Goal: Information Seeking & Learning: Learn about a topic

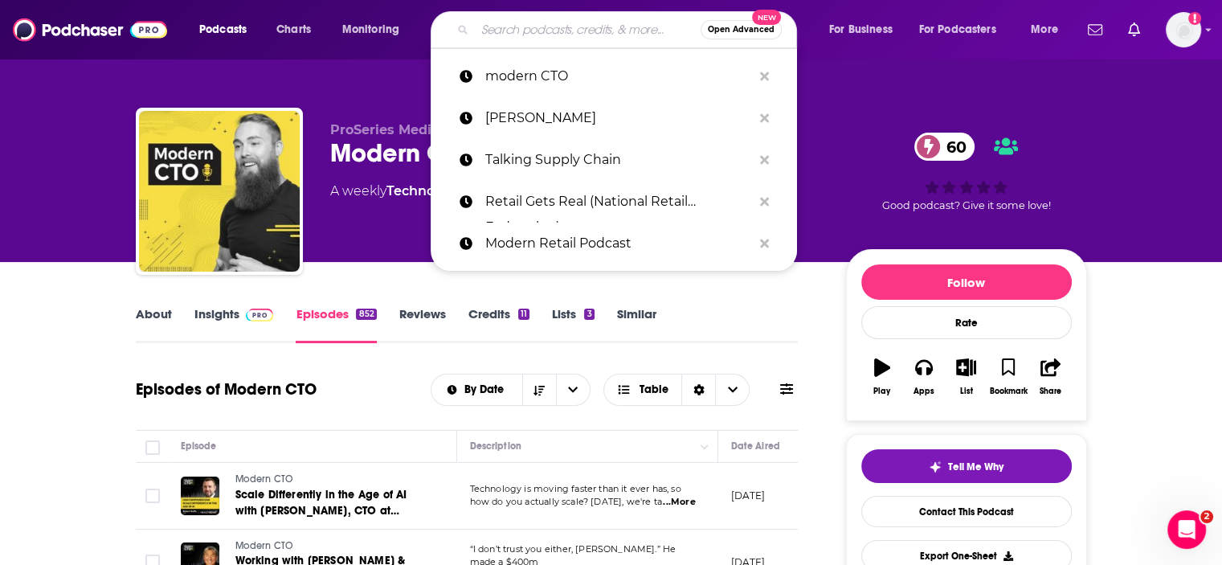
click at [515, 33] on input "Search podcasts, credits, & more..." at bounding box center [588, 30] width 226 height 26
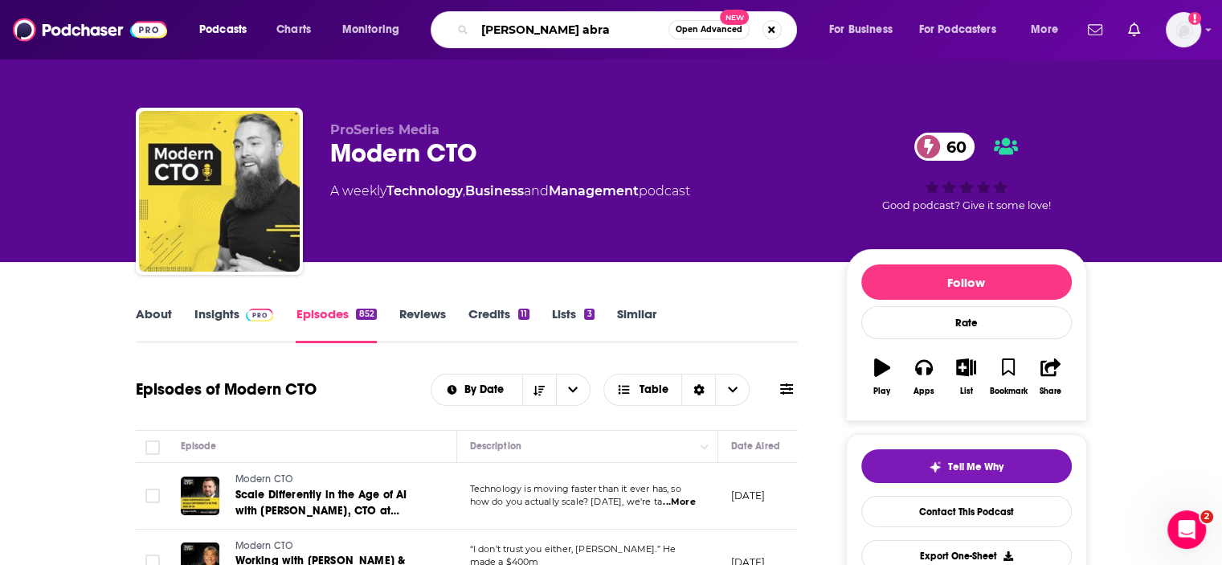
type input "cleo abram"
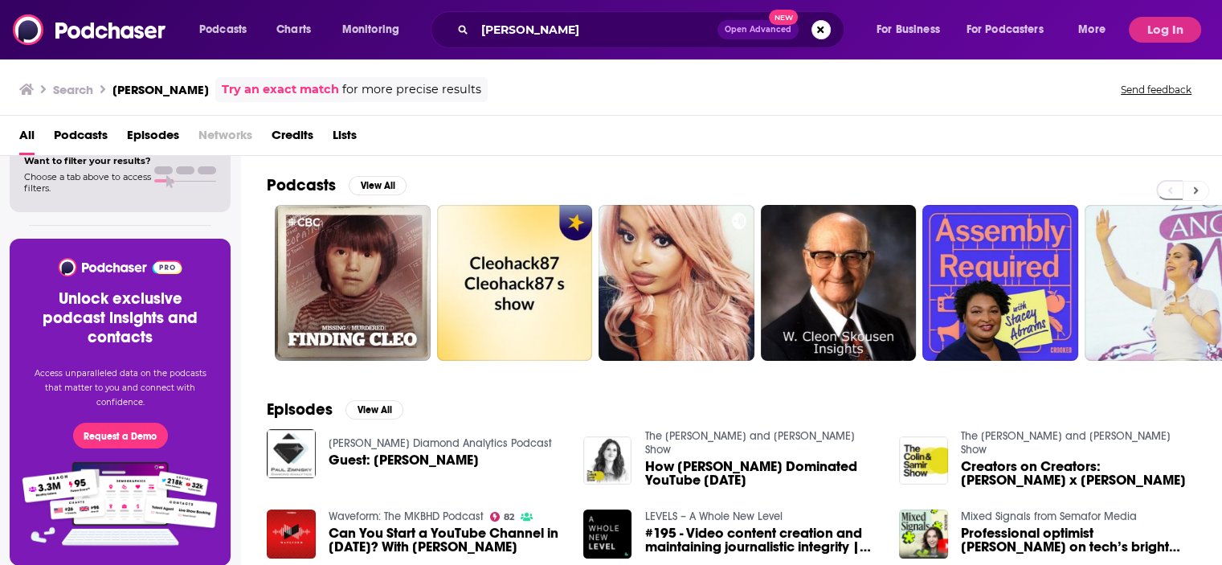
click at [1199, 189] on icon at bounding box center [1196, 190] width 6 height 11
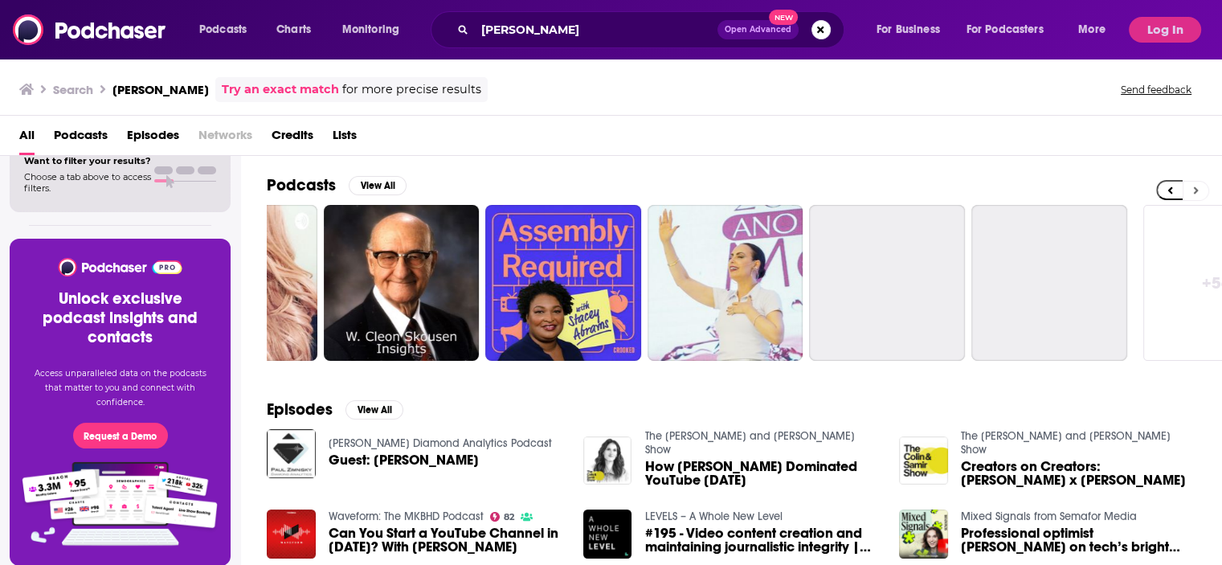
scroll to position [0, 508]
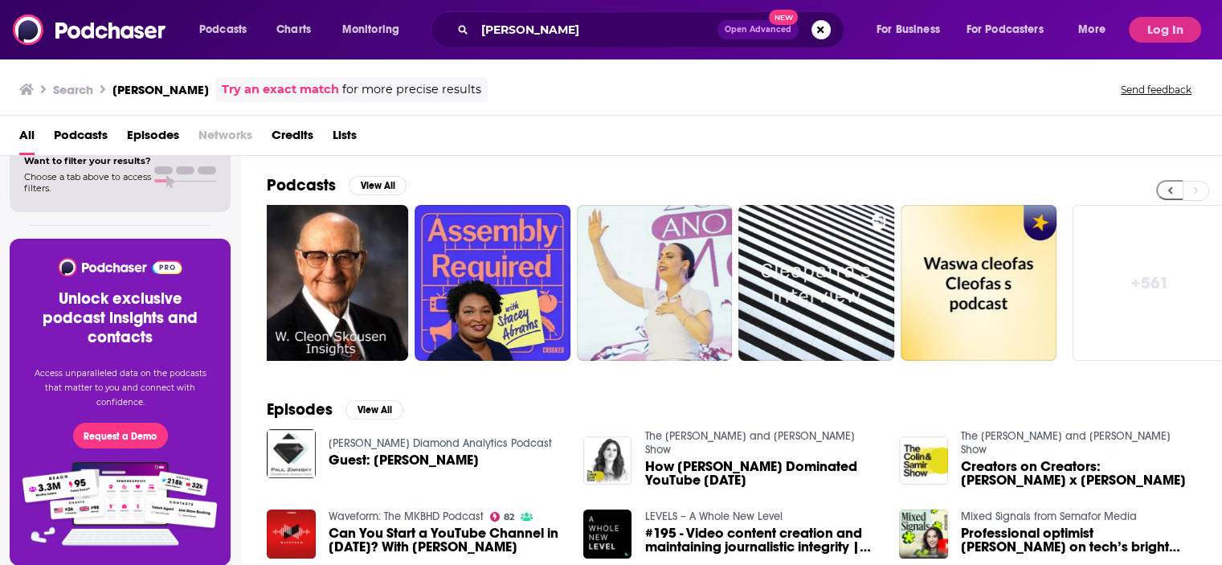
click at [1177, 190] on button at bounding box center [1169, 190] width 27 height 20
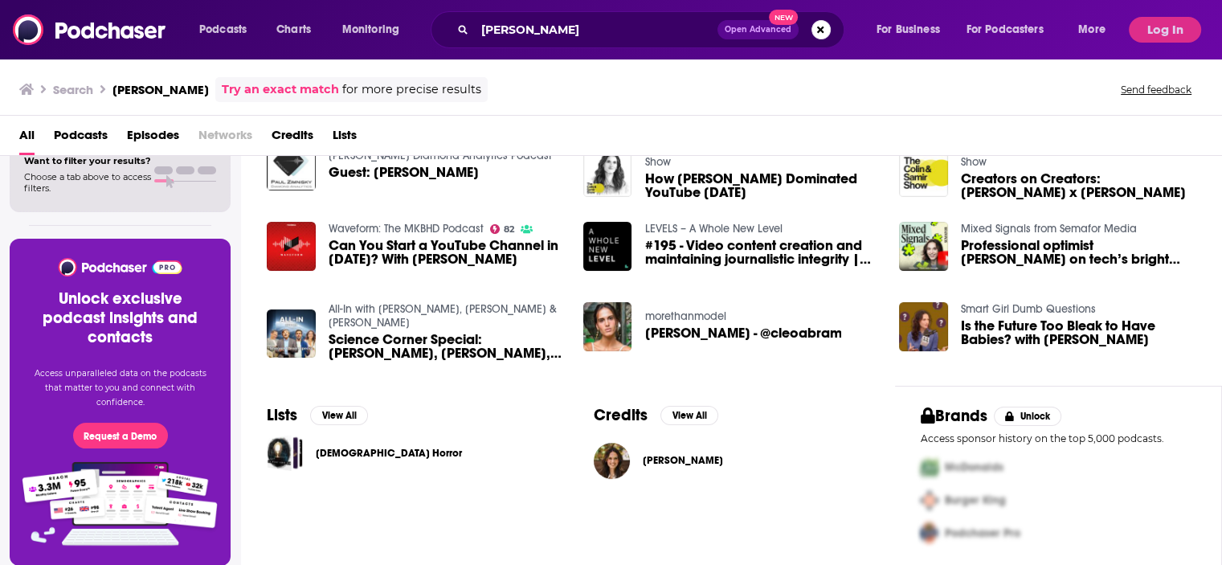
scroll to position [288, 0]
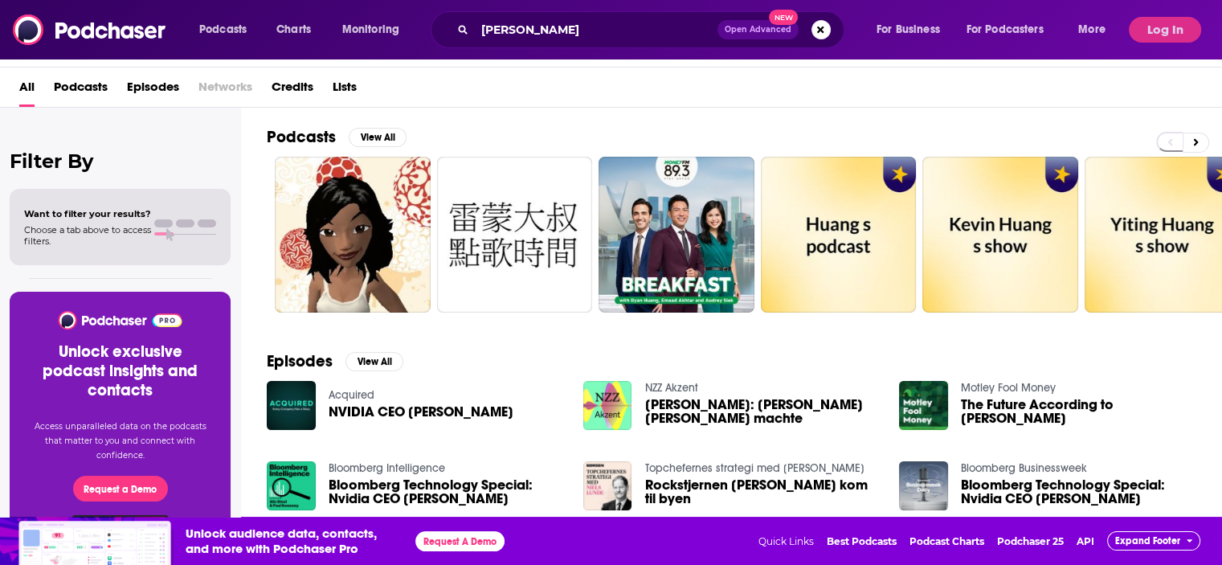
scroll to position [288, 0]
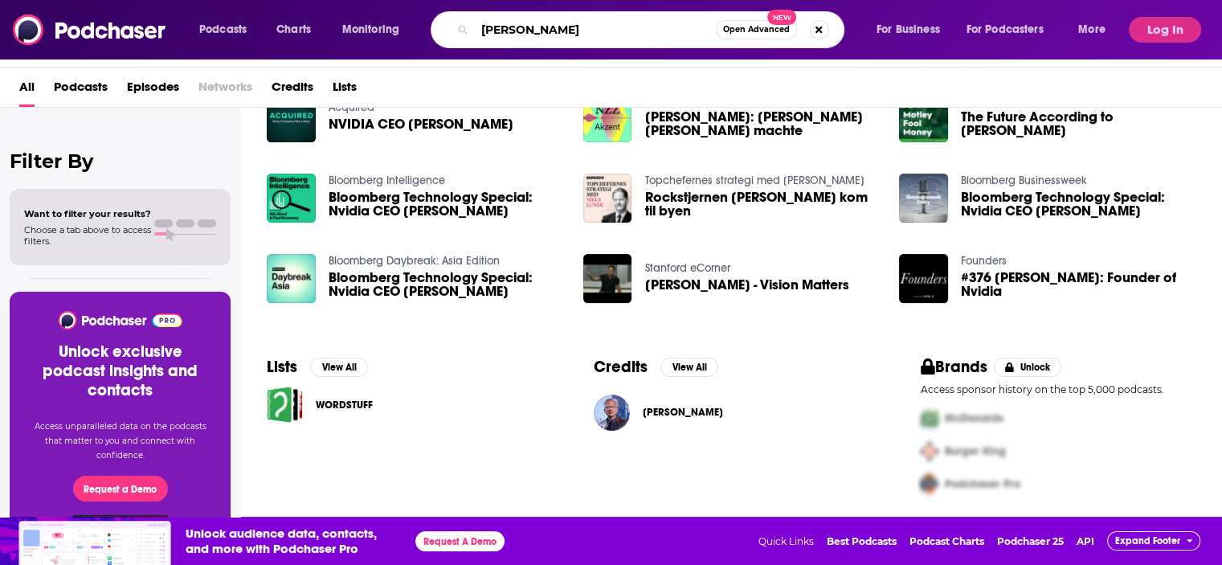
drag, startPoint x: 579, startPoint y: 34, endPoint x: 431, endPoint y: 18, distance: 148.7
click at [431, 18] on div "Podcasts Charts Monitoring [PERSON_NAME] Open Advanced New For Business For Pod…" at bounding box center [654, 29] width 933 height 37
paste input "Fortune Titans of the Industry"
type input "Fortune Titans of the Industry"
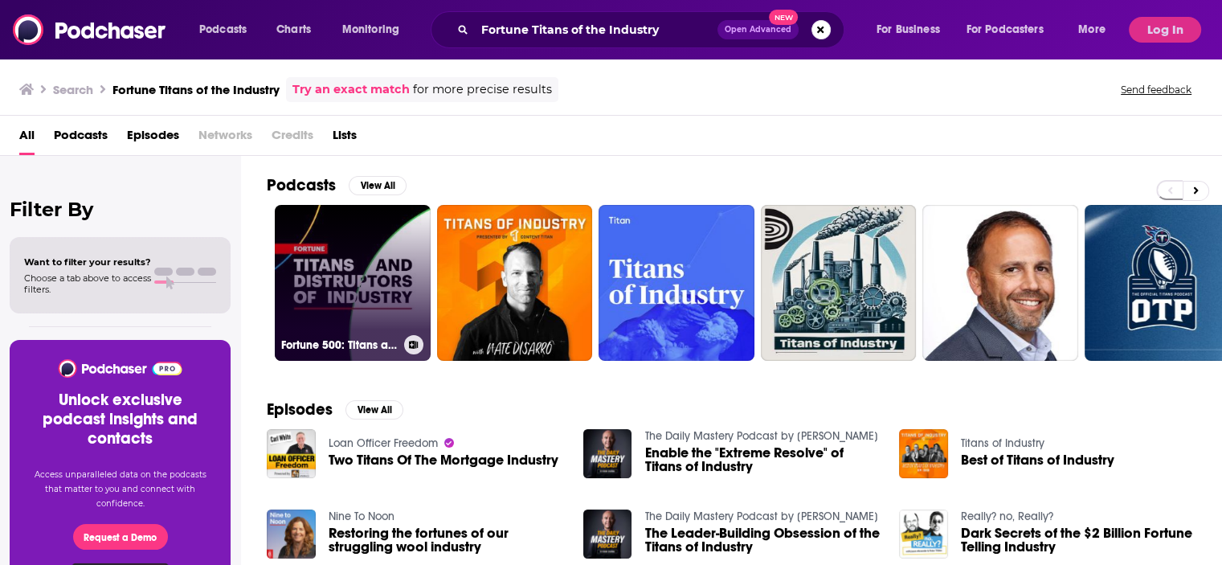
click at [333, 279] on link "Fortune 500: Titans and Disruptors of Industry" at bounding box center [353, 283] width 156 height 156
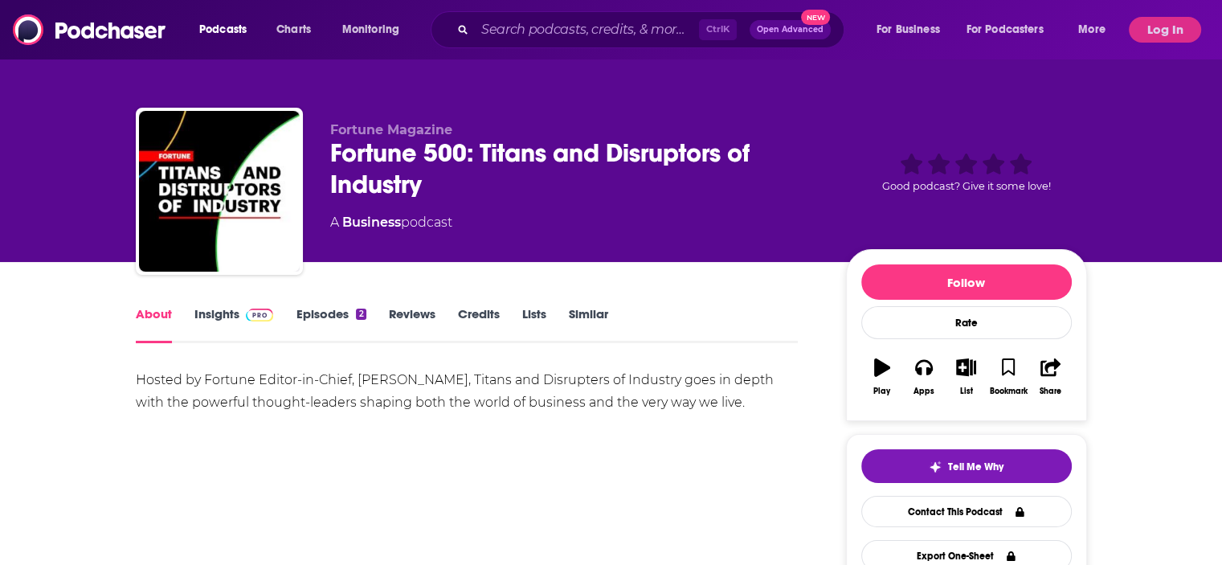
click at [323, 314] on link "Episodes 2" at bounding box center [331, 324] width 70 height 37
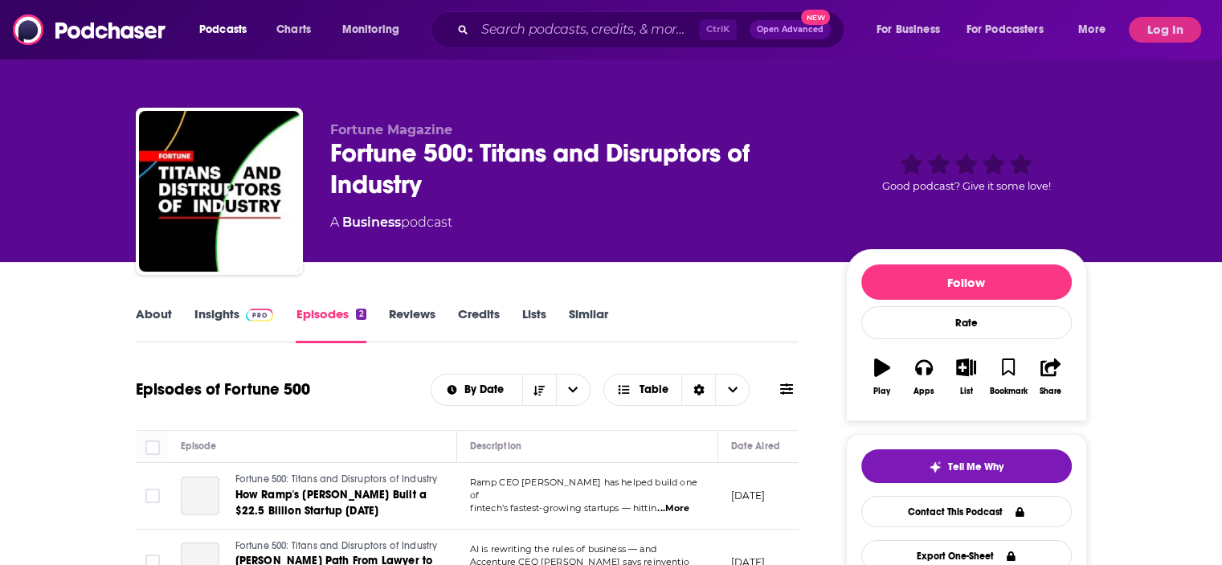
click at [222, 311] on link "Insights" at bounding box center [234, 324] width 80 height 37
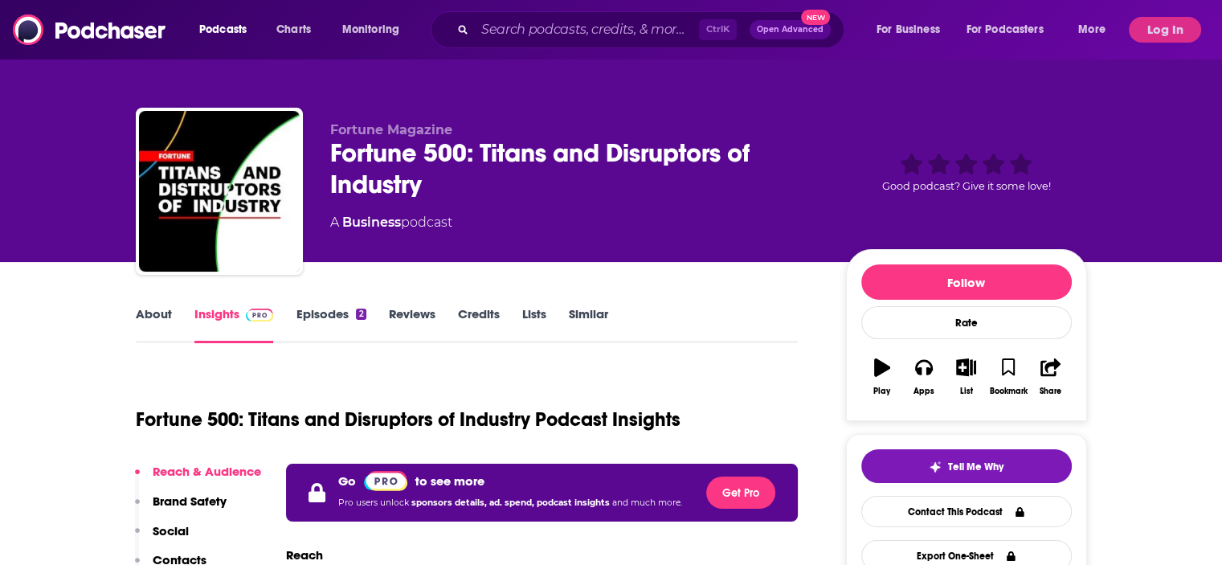
scroll to position [321, 0]
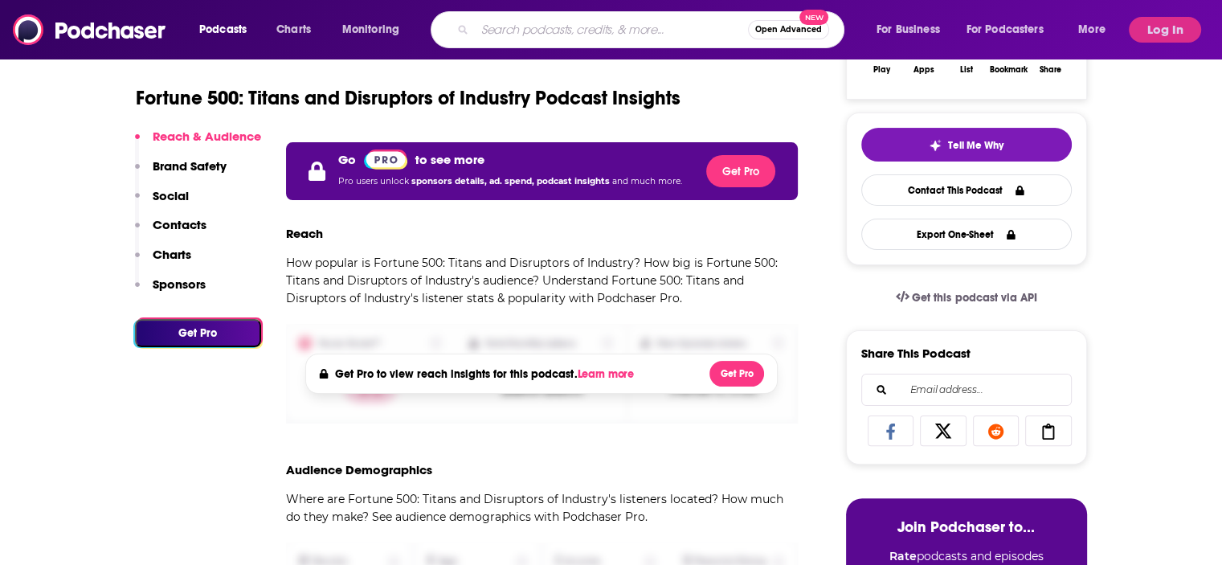
click at [507, 30] on input "Search podcasts, credits, & more..." at bounding box center [611, 30] width 273 height 26
type input "politico tech"
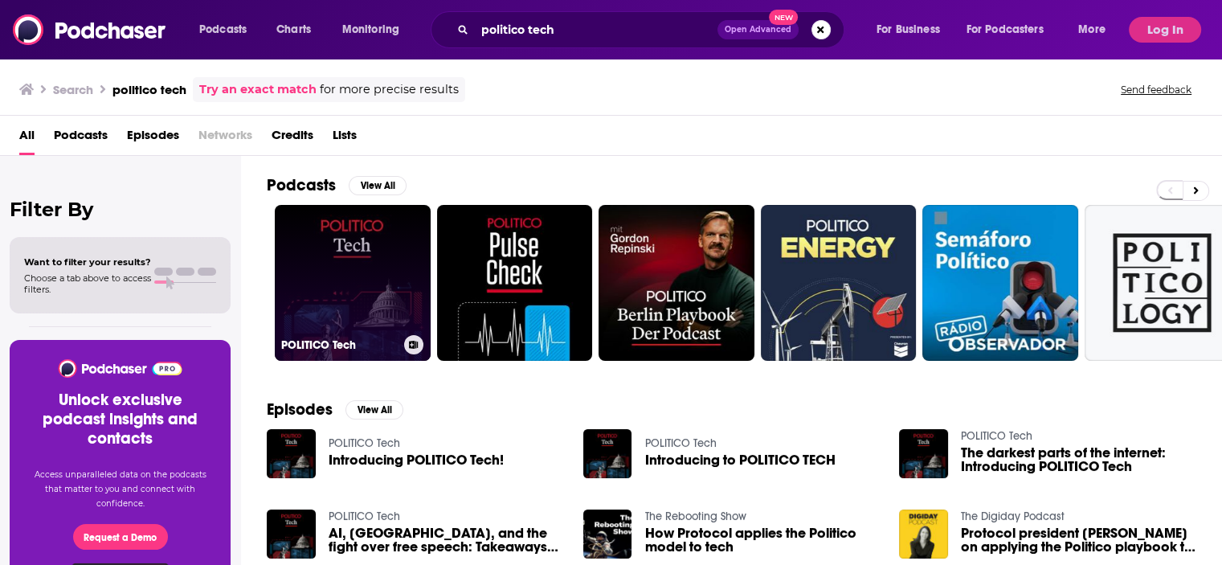
click at [337, 279] on link "POLITICO Tech" at bounding box center [353, 283] width 156 height 156
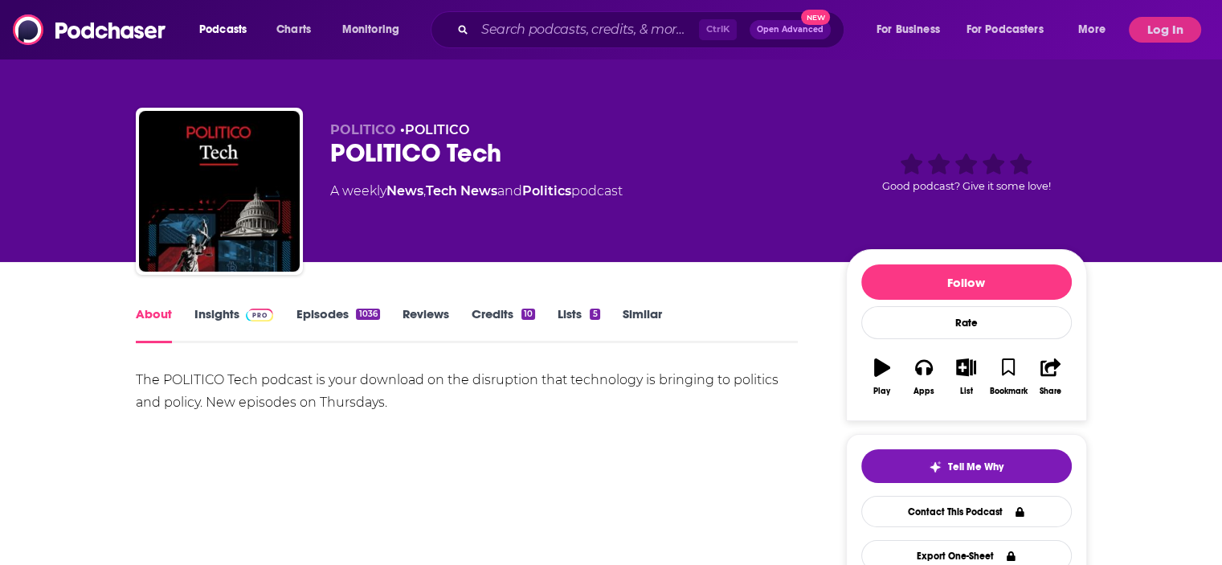
click at [317, 311] on link "Episodes 1036" at bounding box center [338, 324] width 84 height 37
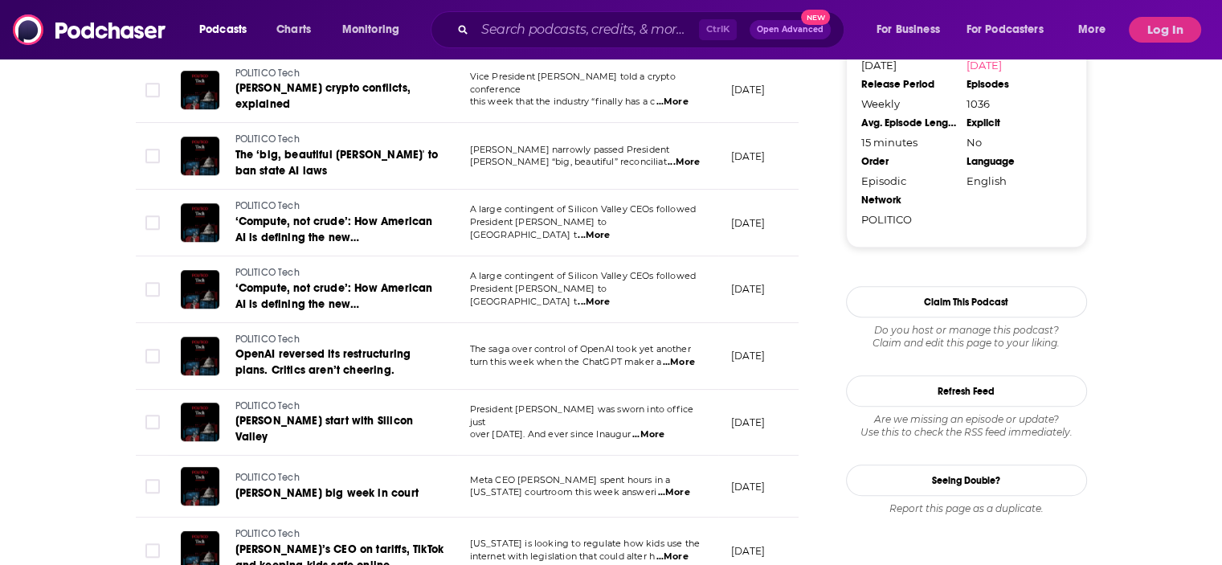
scroll to position [1527, 0]
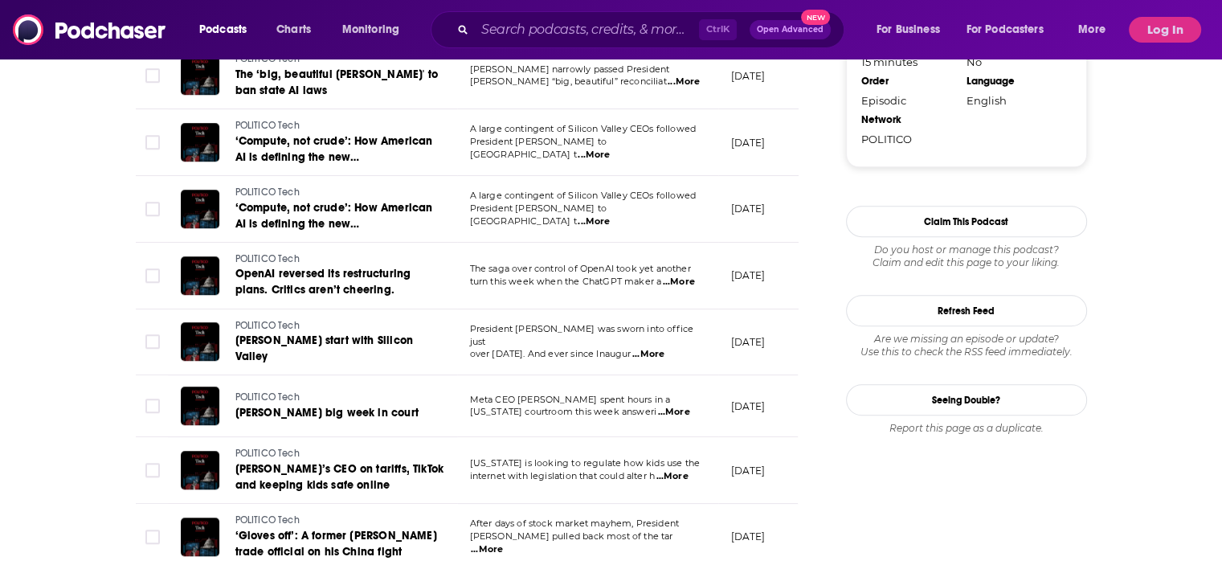
click at [681, 276] on span "...More" at bounding box center [679, 282] width 32 height 13
click at [690, 406] on span "...More" at bounding box center [674, 412] width 32 height 13
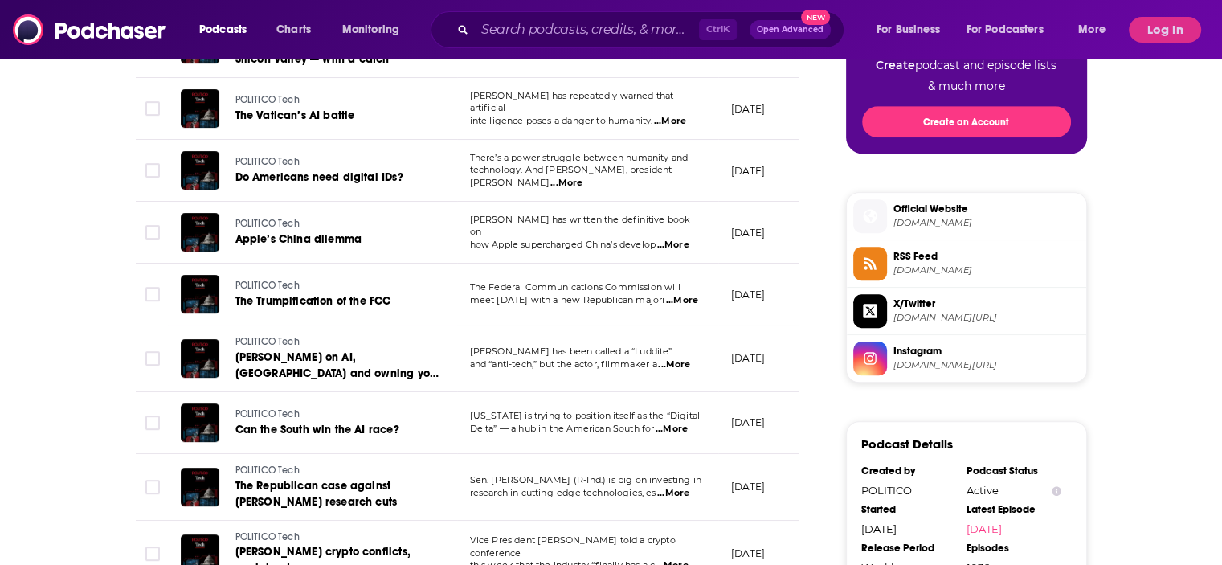
scroll to position [964, 0]
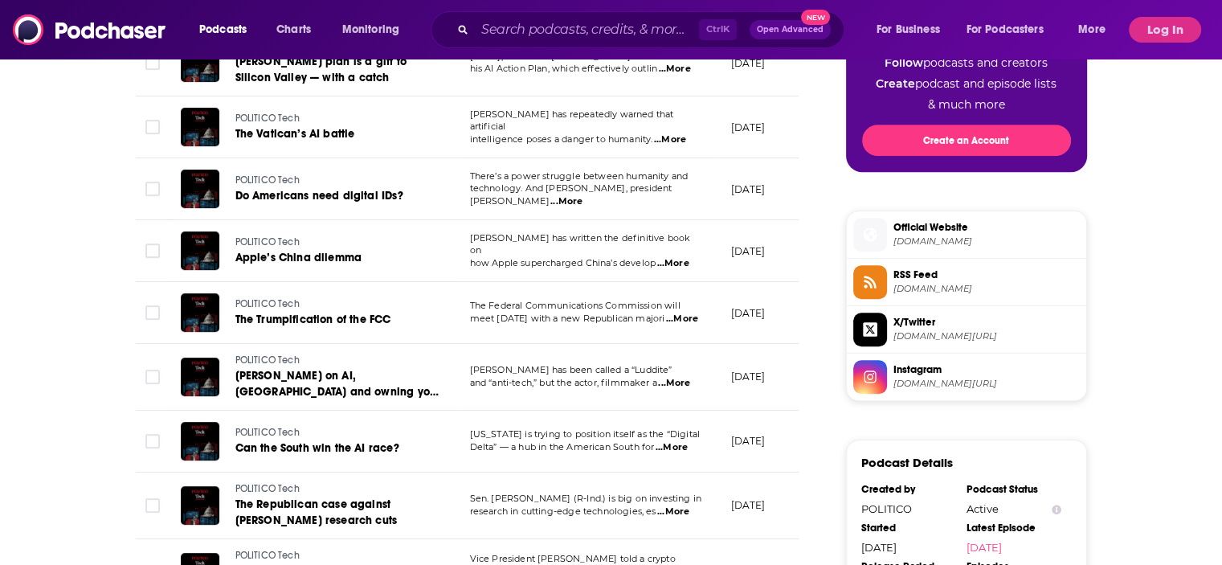
click at [688, 257] on span "...More" at bounding box center [673, 263] width 32 height 13
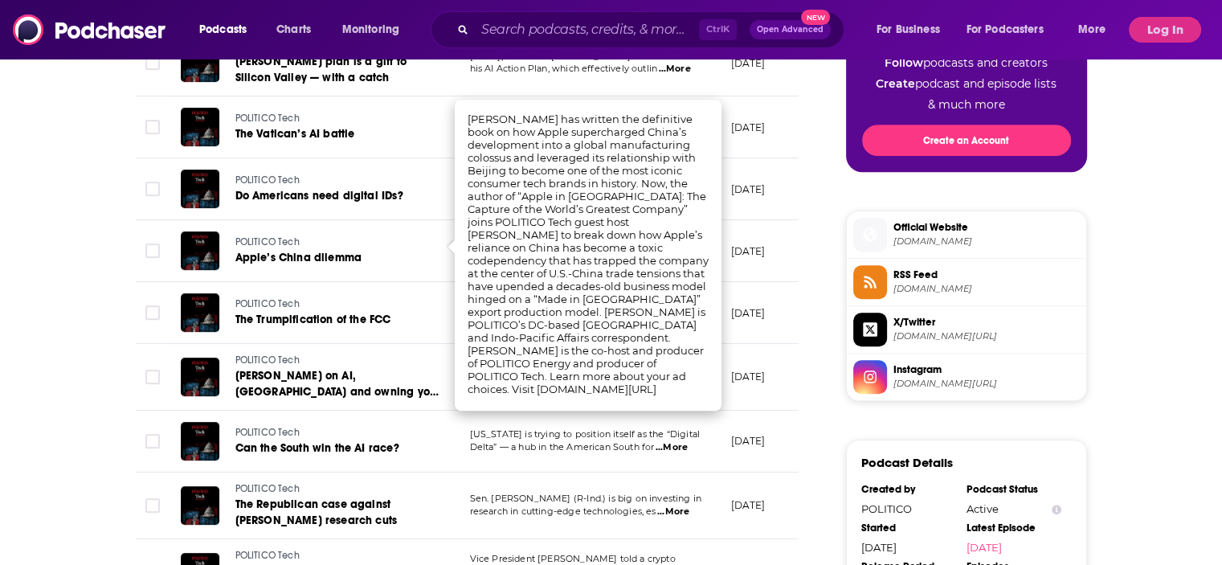
click at [3, 256] on div "About Insights Episodes 1036 Reviews Credits 10 Lists 5 Similar Episodes of POL…" at bounding box center [611, 373] width 1222 height 2151
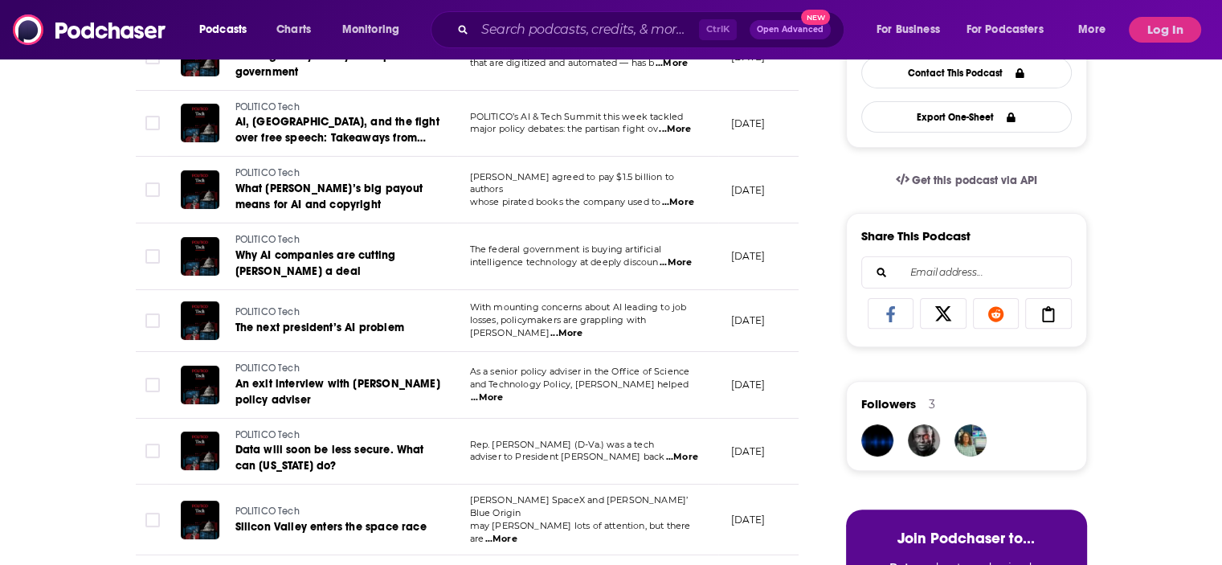
scroll to position [402, 0]
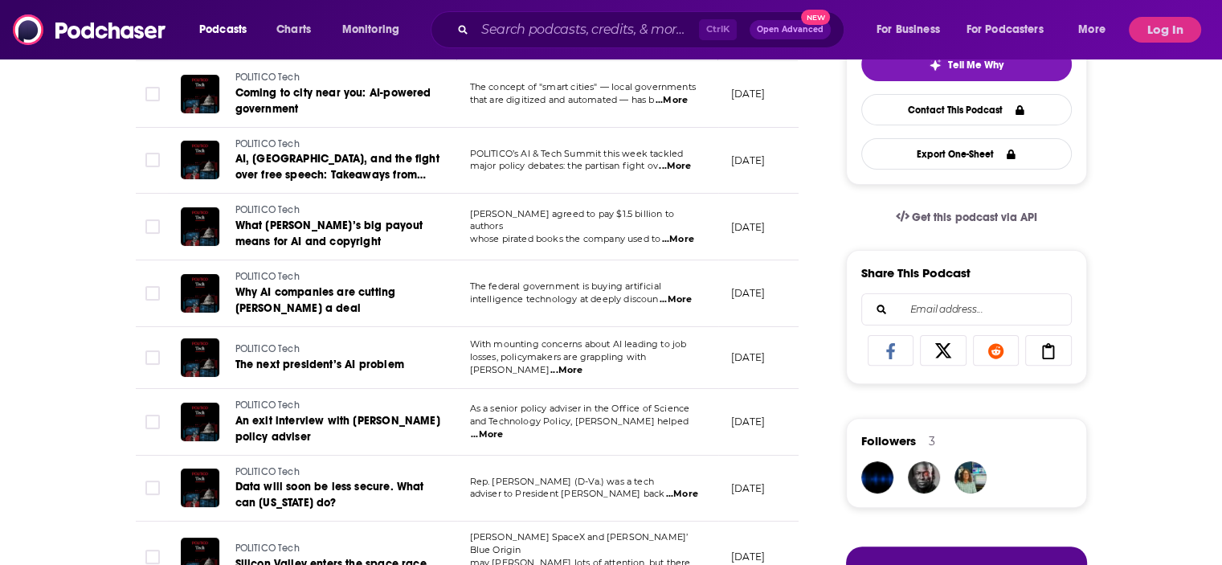
click at [582, 364] on span "...More" at bounding box center [566, 370] width 32 height 13
